Goal: Browse casually: Explore the website without a specific task or goal

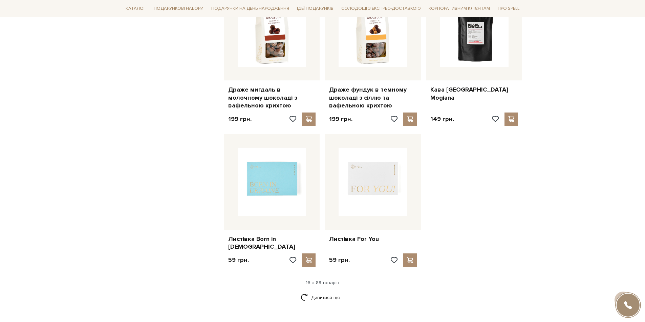
scroll to position [744, 0]
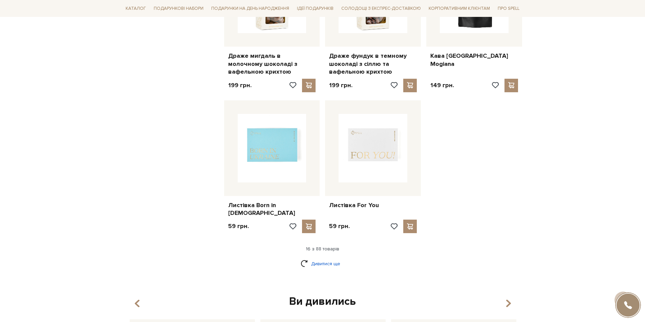
click at [325, 258] on link "Дивитися ще" at bounding box center [322, 264] width 44 height 12
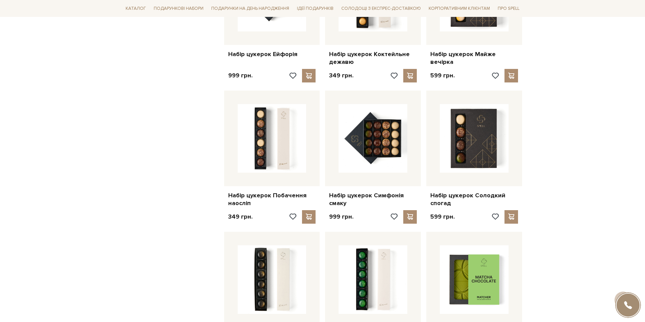
scroll to position [1421, 0]
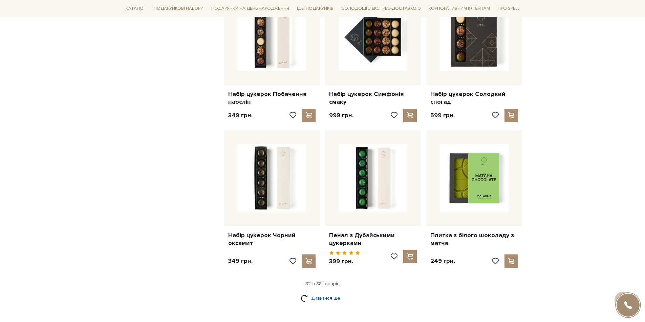
click at [329, 293] on link "Дивитися ще" at bounding box center [322, 299] width 44 height 12
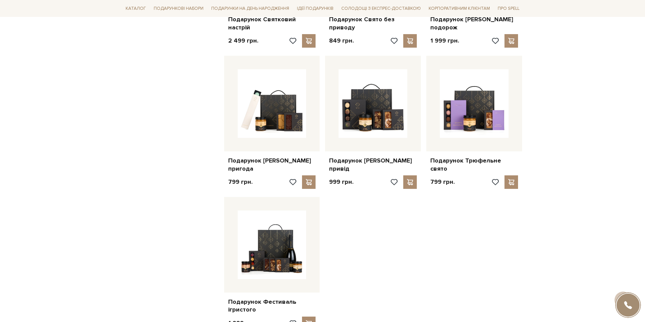
scroll to position [2334, 0]
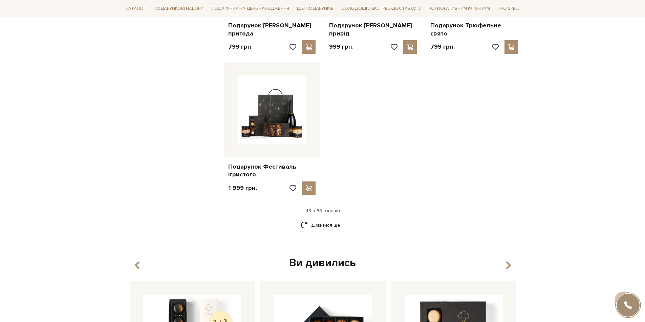
click at [324, 229] on div "Дивитися ще" at bounding box center [322, 230] width 405 height 20
click at [325, 220] on link "Дивитися ще" at bounding box center [322, 226] width 44 height 12
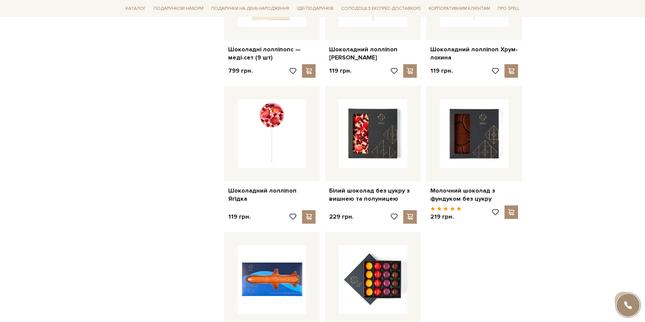
scroll to position [2943, 0]
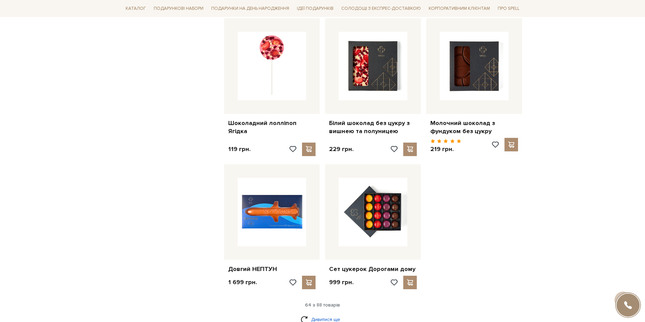
click at [322, 314] on link "Дивитися ще" at bounding box center [322, 320] width 44 height 12
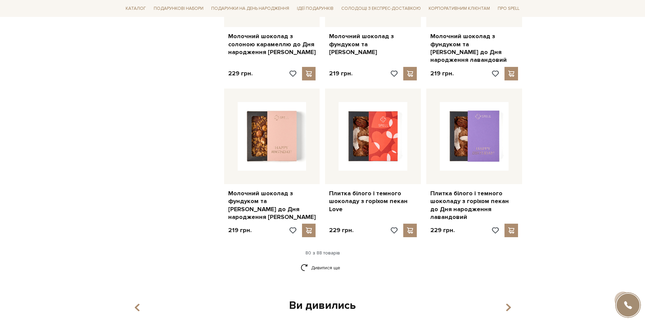
scroll to position [3823, 0]
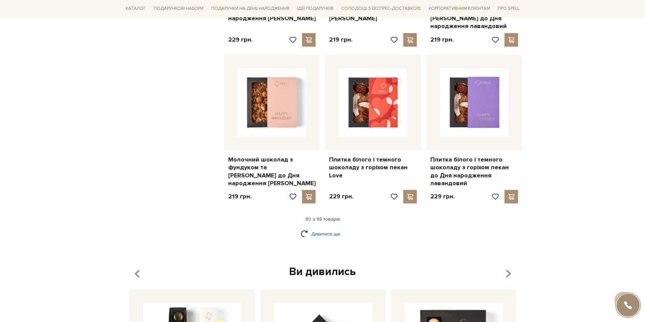
click at [333, 228] on link "Дивитися ще" at bounding box center [322, 234] width 44 height 12
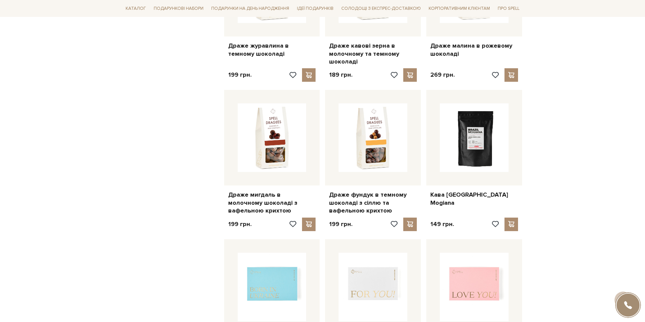
scroll to position [0, 0]
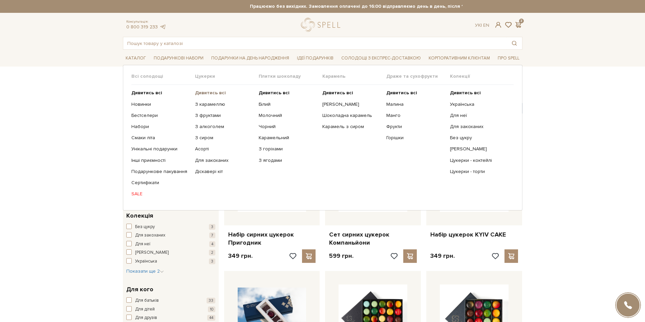
click at [207, 92] on b "Дивитись всі" at bounding box center [210, 93] width 31 height 6
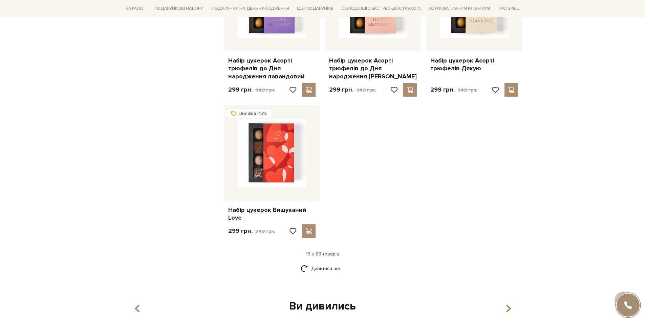
scroll to position [778, 0]
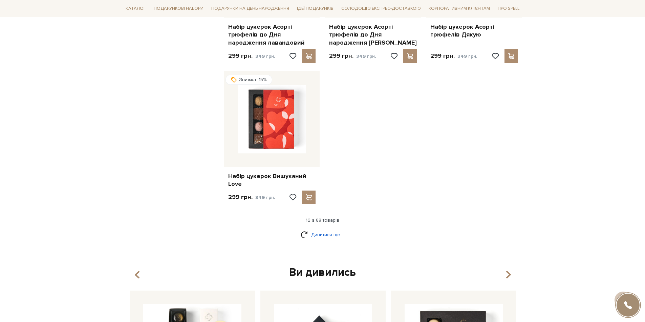
click at [322, 234] on link "Дивитися ще" at bounding box center [322, 235] width 44 height 12
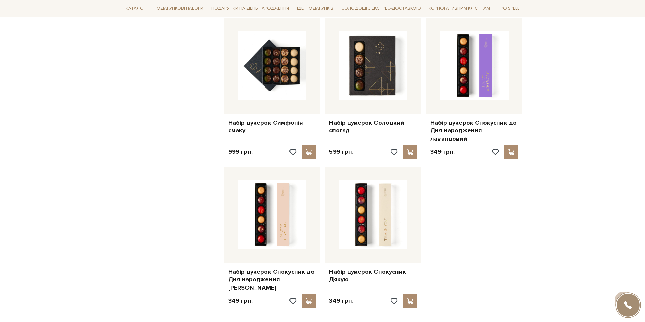
scroll to position [1489, 0]
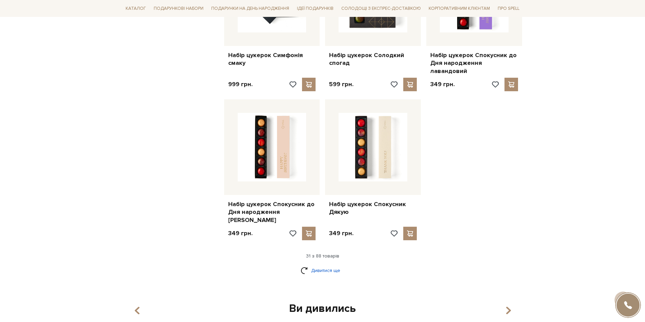
click at [329, 265] on link "Дивитися ще" at bounding box center [322, 271] width 44 height 12
